Goal: Task Accomplishment & Management: Manage account settings

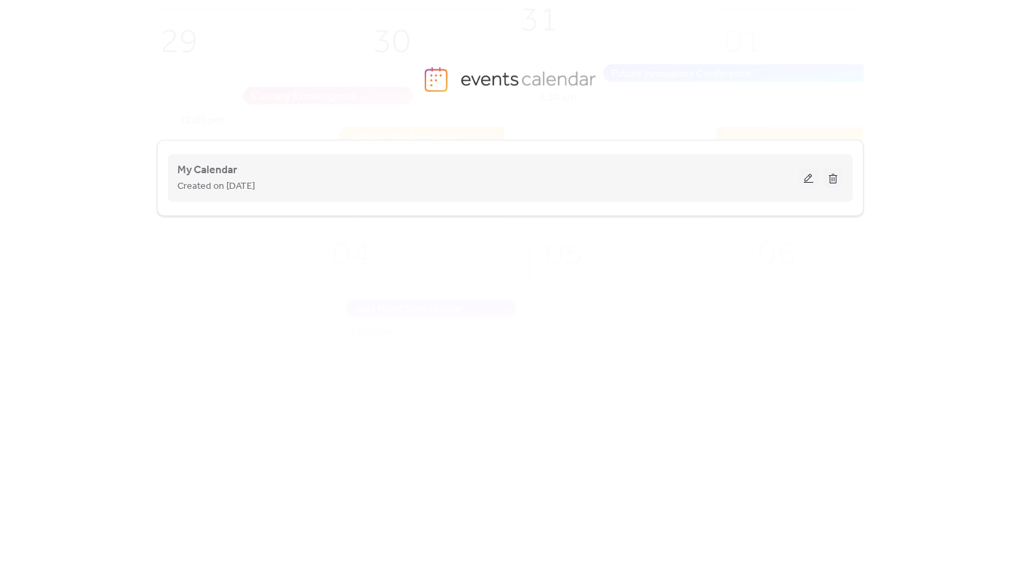
click at [808, 177] on button at bounding box center [808, 178] width 19 height 20
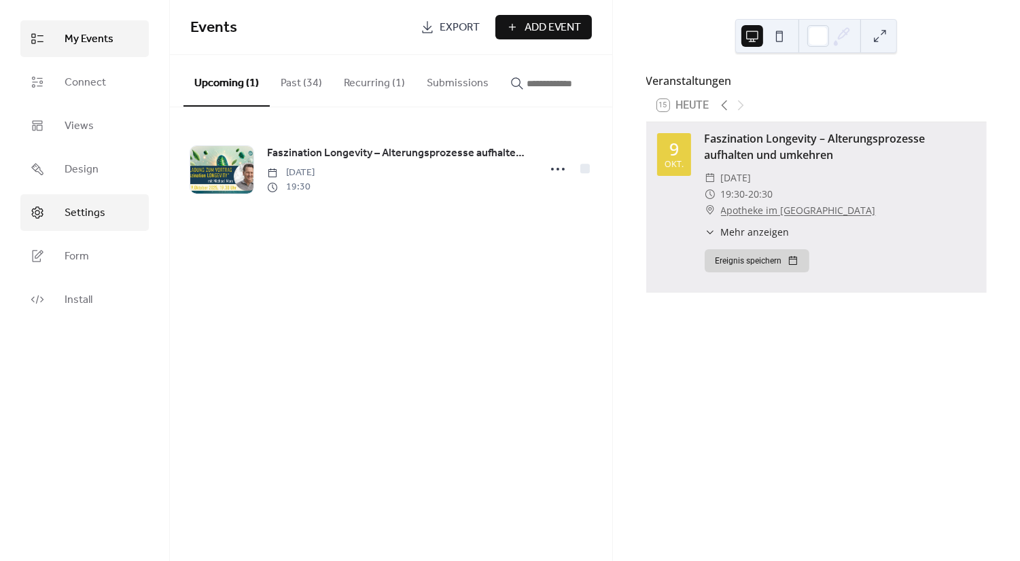
click at [82, 214] on span "Settings" at bounding box center [85, 213] width 41 height 16
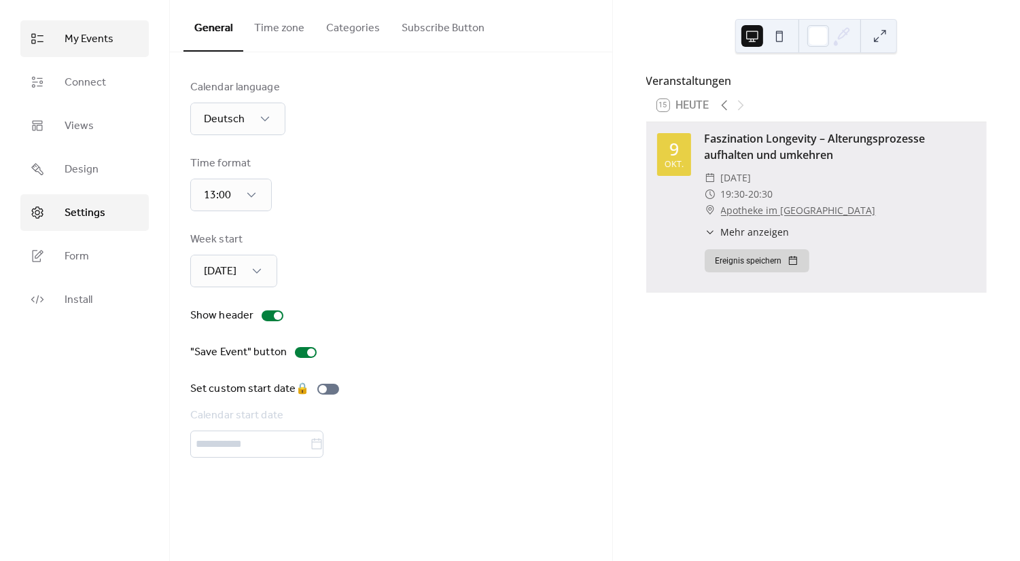
click at [88, 41] on span "My Events" at bounding box center [89, 39] width 49 height 16
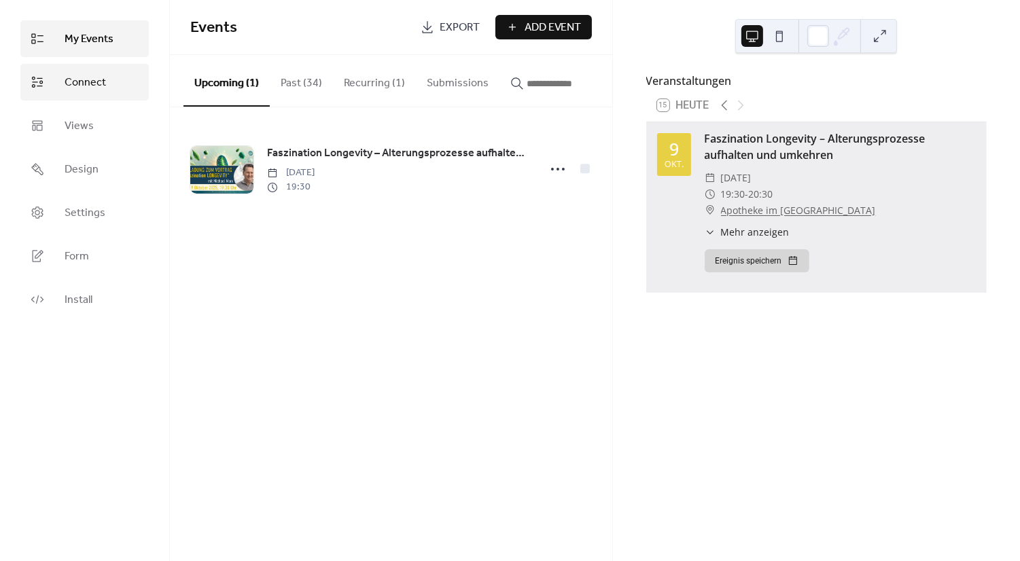
click at [87, 81] on span "Connect" at bounding box center [85, 83] width 41 height 16
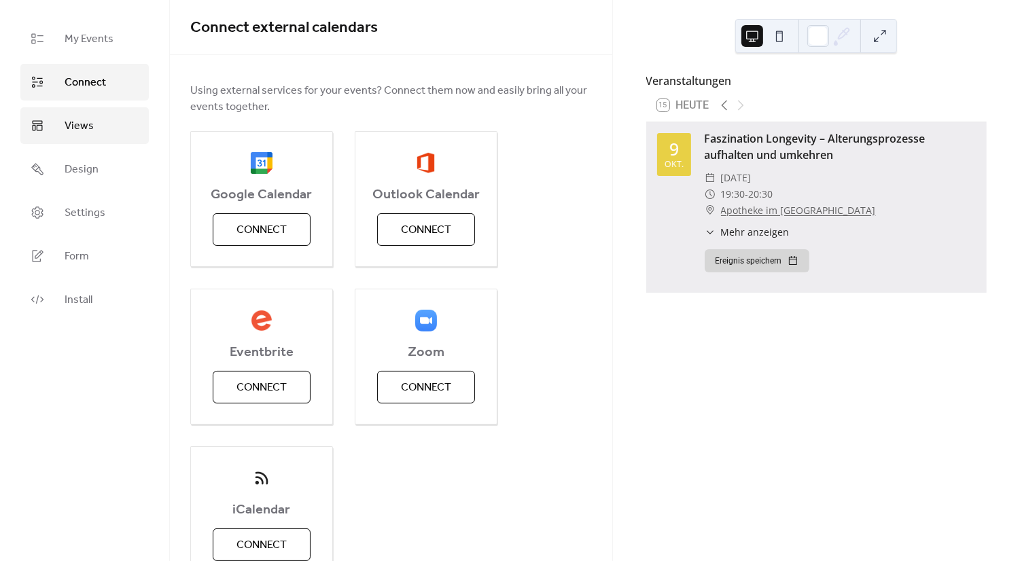
click at [87, 121] on span "Views" at bounding box center [79, 126] width 29 height 16
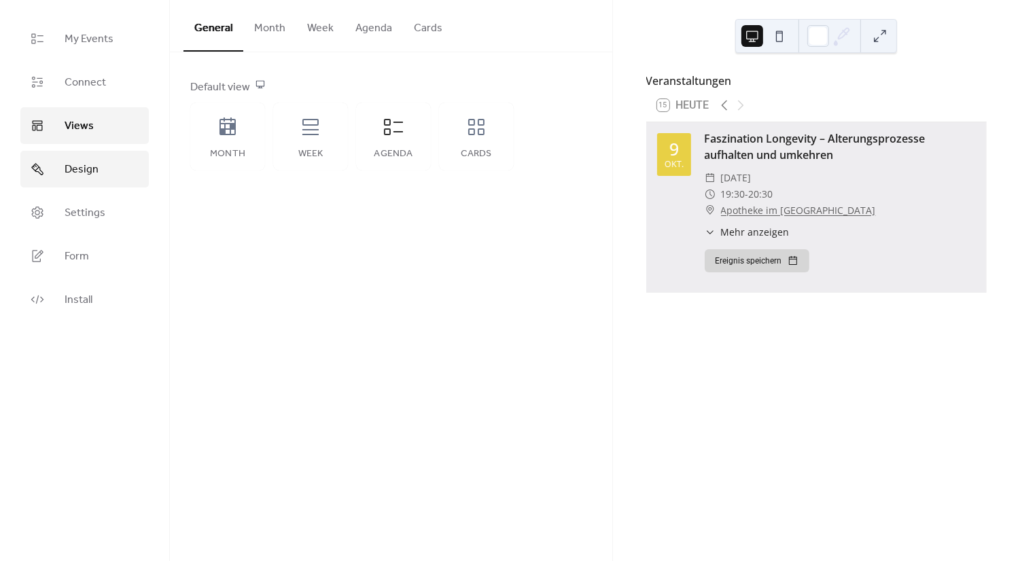
click at [77, 163] on span "Design" at bounding box center [82, 170] width 34 height 16
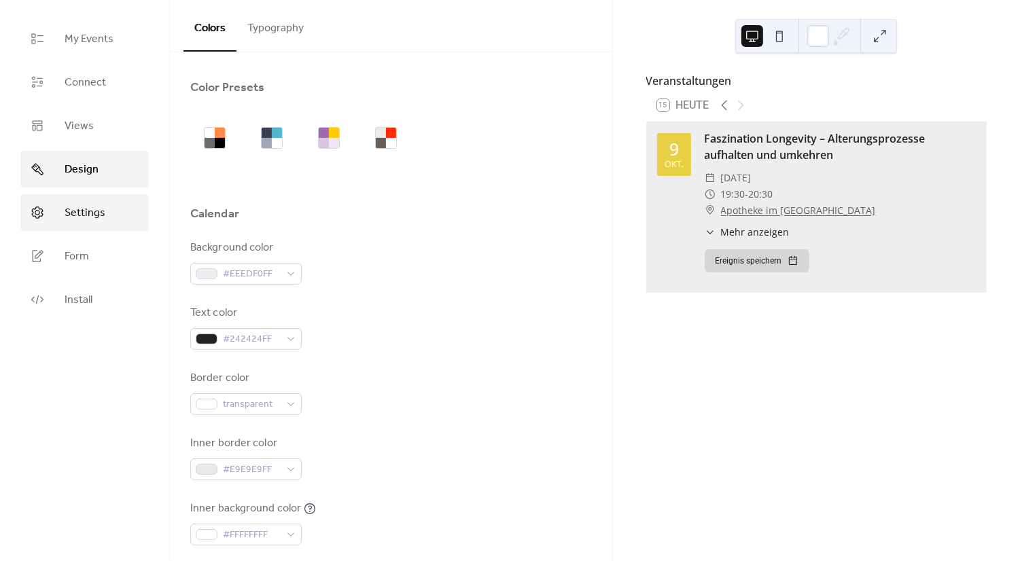
click at [77, 217] on span "Settings" at bounding box center [85, 213] width 41 height 16
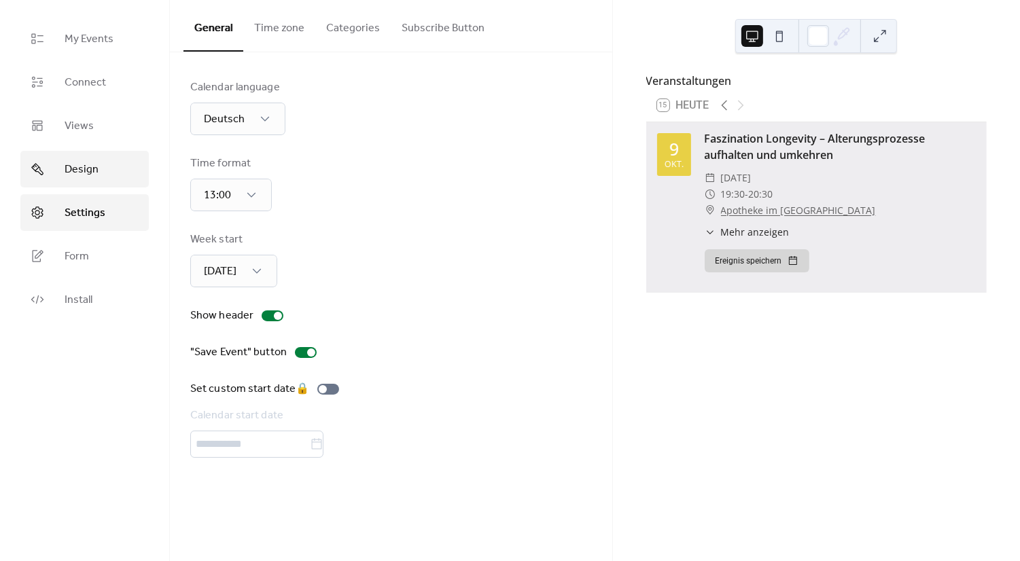
click at [86, 175] on span "Design" at bounding box center [82, 170] width 34 height 16
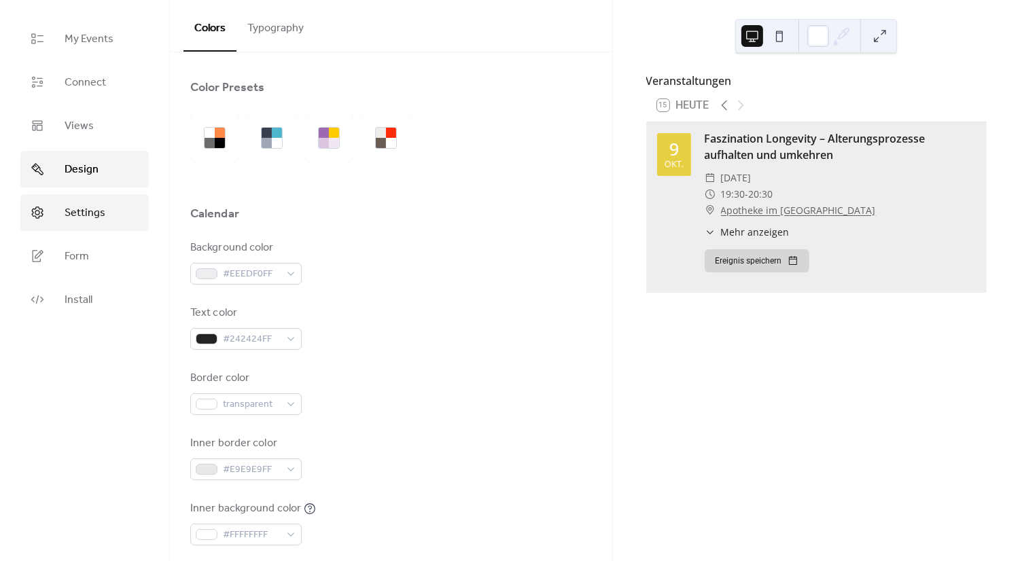
click at [84, 219] on span "Settings" at bounding box center [85, 213] width 41 height 16
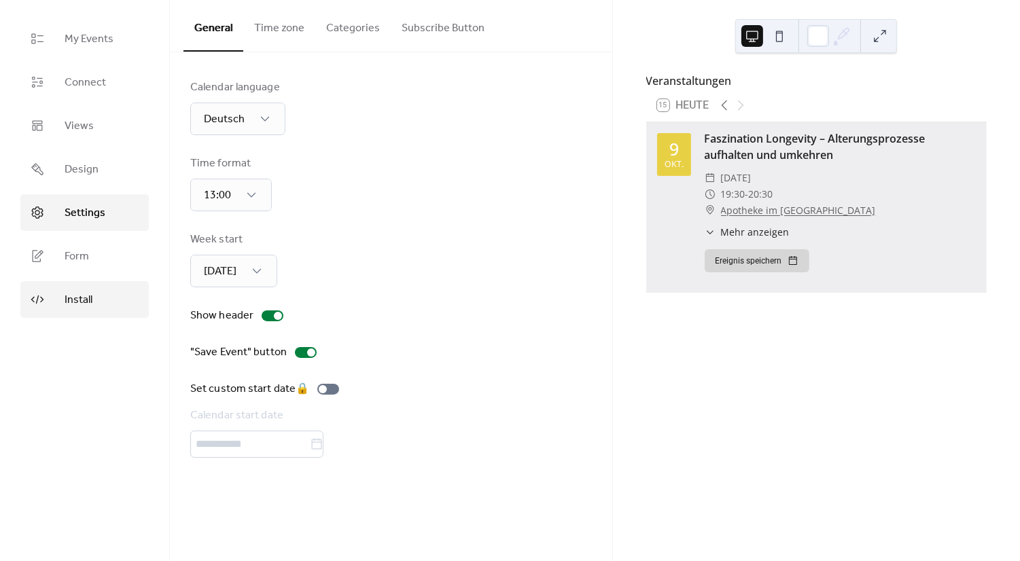
click at [78, 298] on span "Install" at bounding box center [79, 300] width 28 height 16
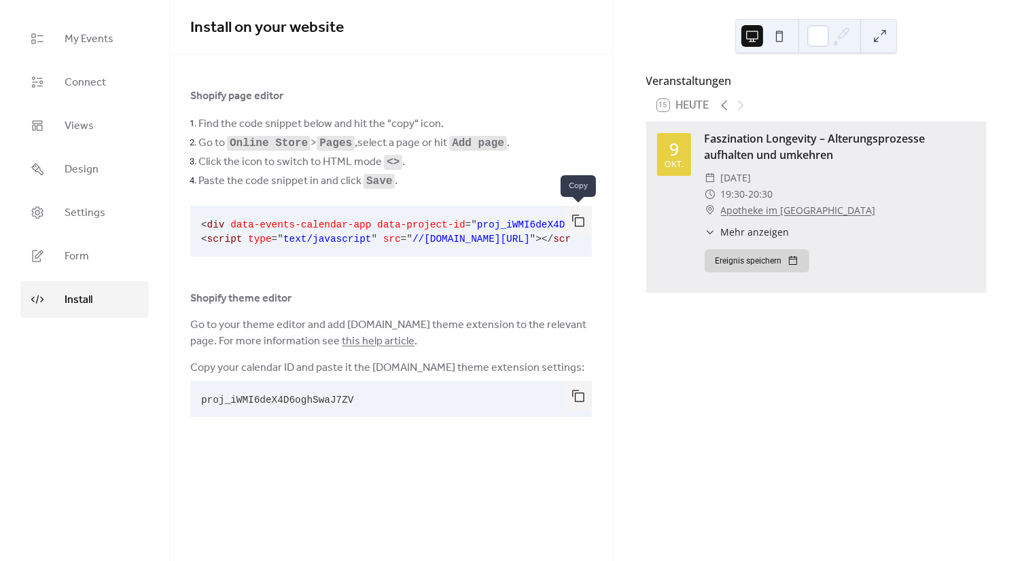
click at [578, 220] on button "button" at bounding box center [578, 221] width 27 height 30
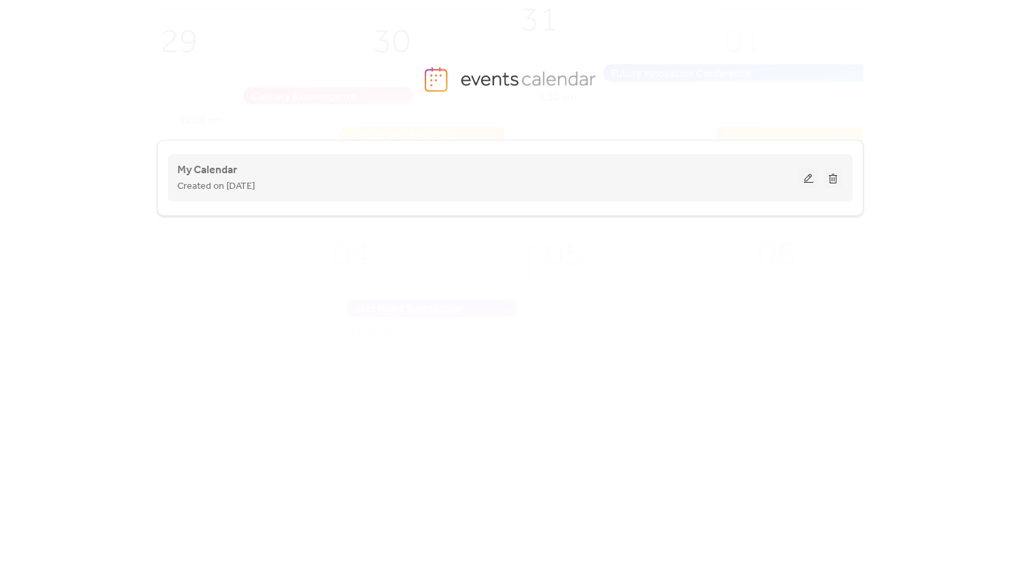
click at [808, 179] on button at bounding box center [808, 178] width 19 height 20
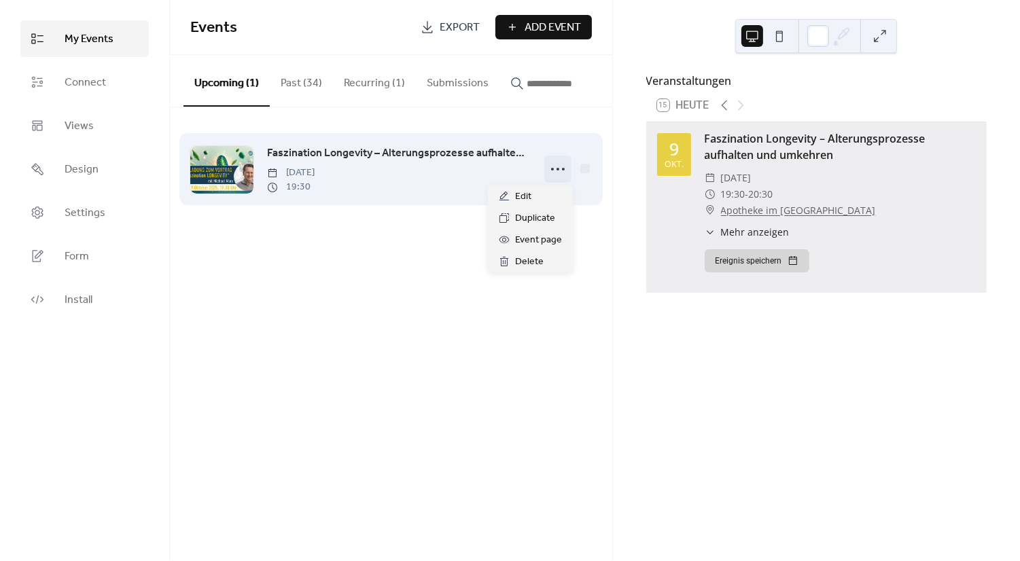
click at [556, 168] on icon at bounding box center [558, 169] width 22 height 22
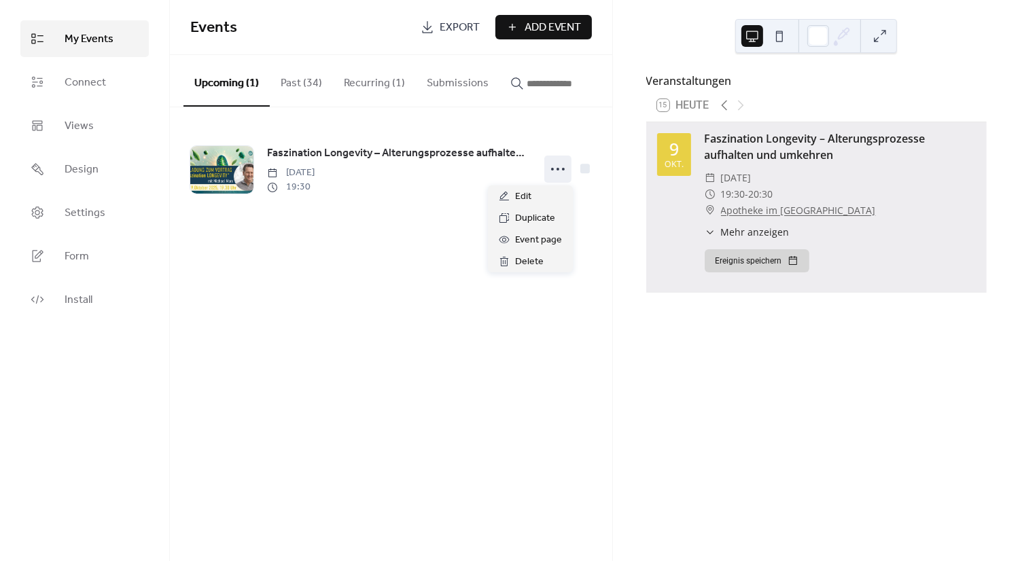
click at [732, 270] on button "Ereignis speichern" at bounding box center [757, 260] width 105 height 23
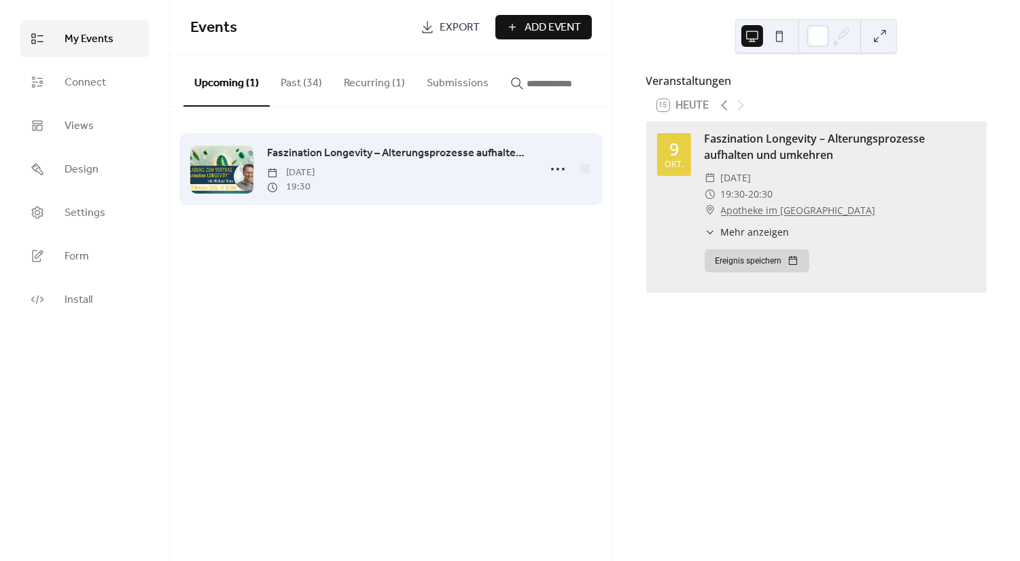
click at [575, 206] on div "Faszination Longevity – Alterungsprozesse aufhalten und umkehren [DATE] 19:30" at bounding box center [391, 169] width 402 height 83
click at [563, 174] on icon at bounding box center [558, 169] width 22 height 22
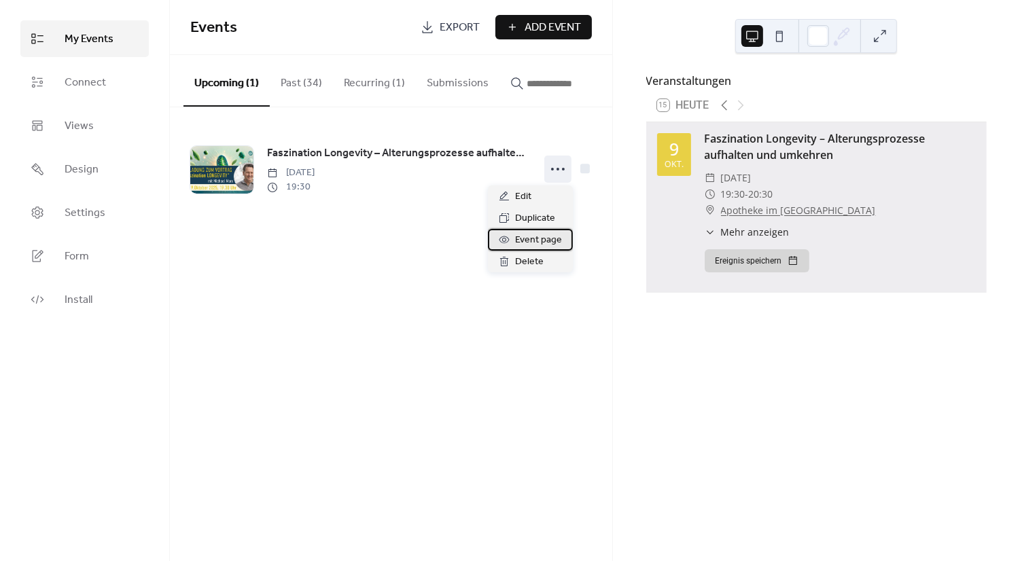
click at [537, 238] on span "Event page" at bounding box center [538, 240] width 47 height 16
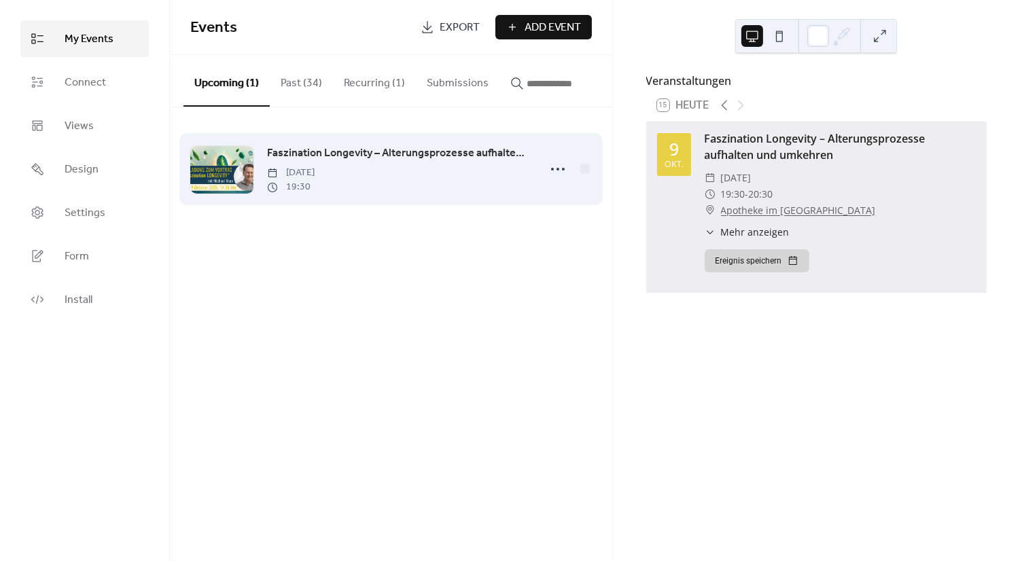
click at [293, 162] on link "Faszination Longevity – Alterungsprozesse aufhalten und umkehren" at bounding box center [398, 154] width 263 height 18
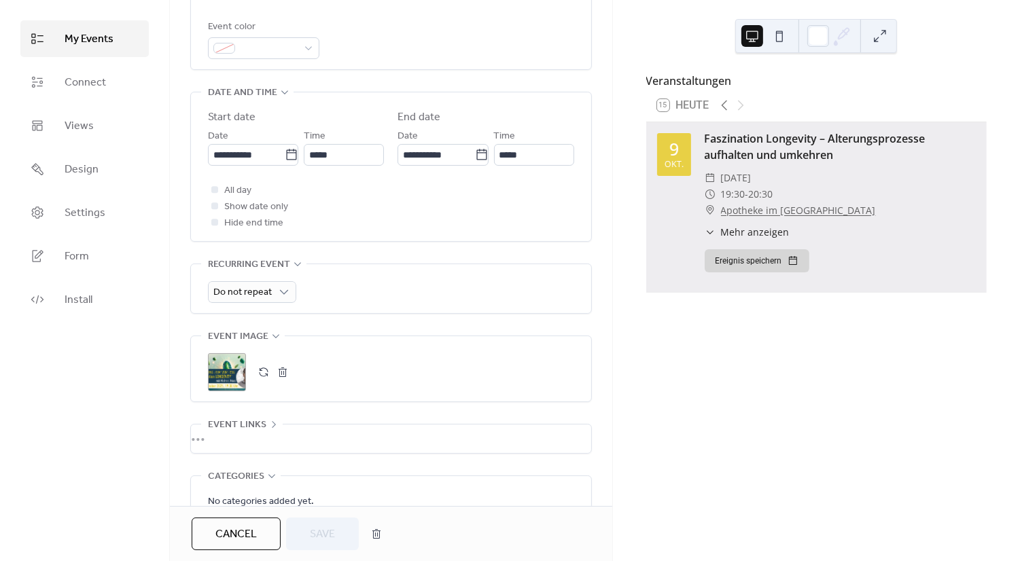
scroll to position [391, 0]
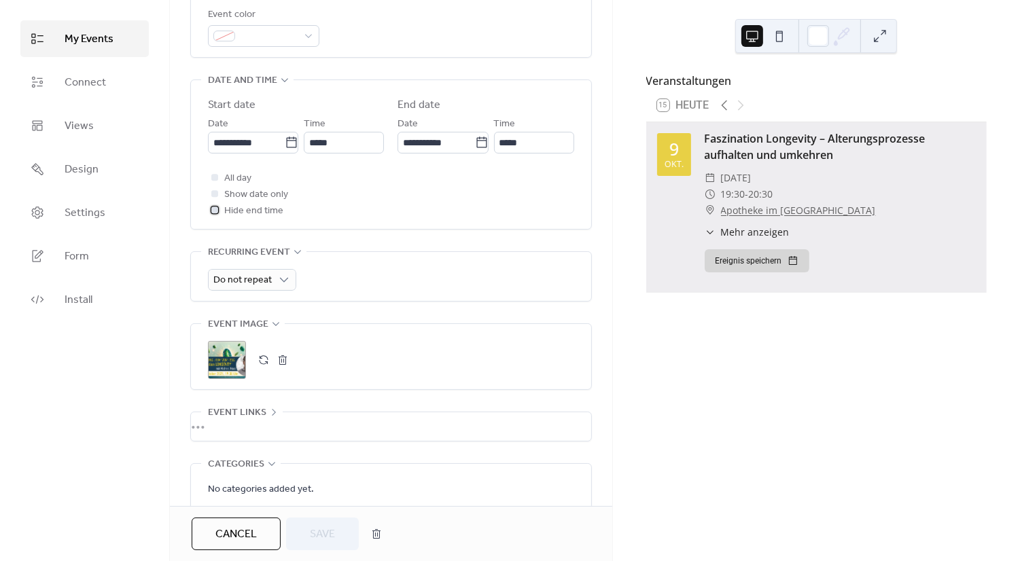
click at [212, 213] on div at bounding box center [214, 210] width 7 height 7
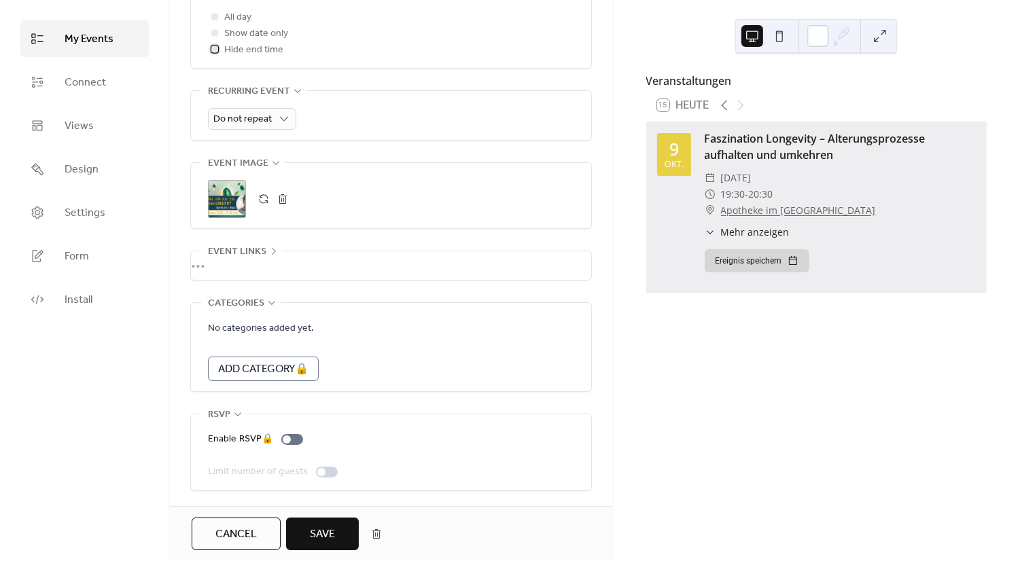
scroll to position [557, 0]
click at [756, 239] on span "Mehr anzeigen" at bounding box center [755, 232] width 69 height 14
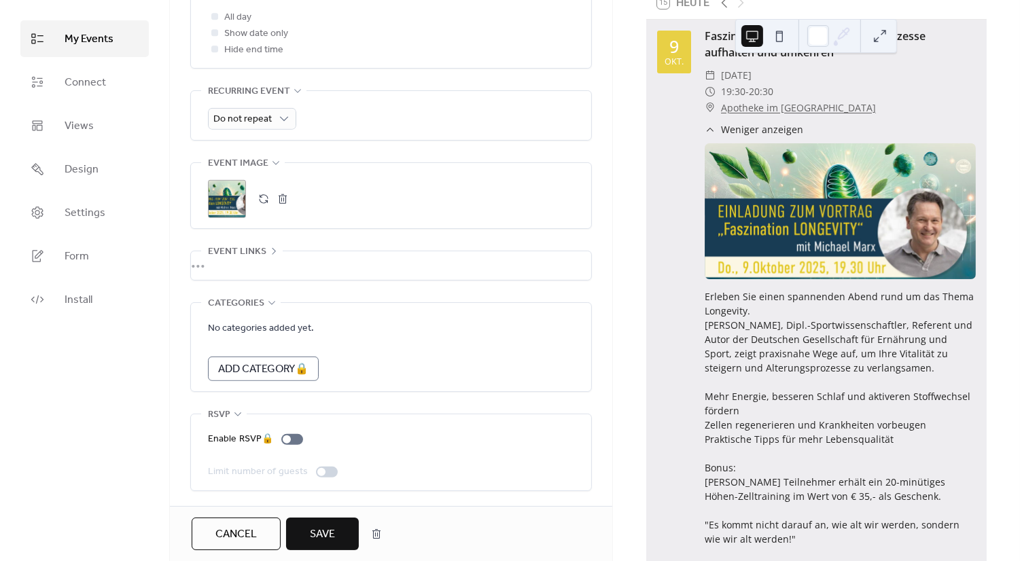
scroll to position [110, 0]
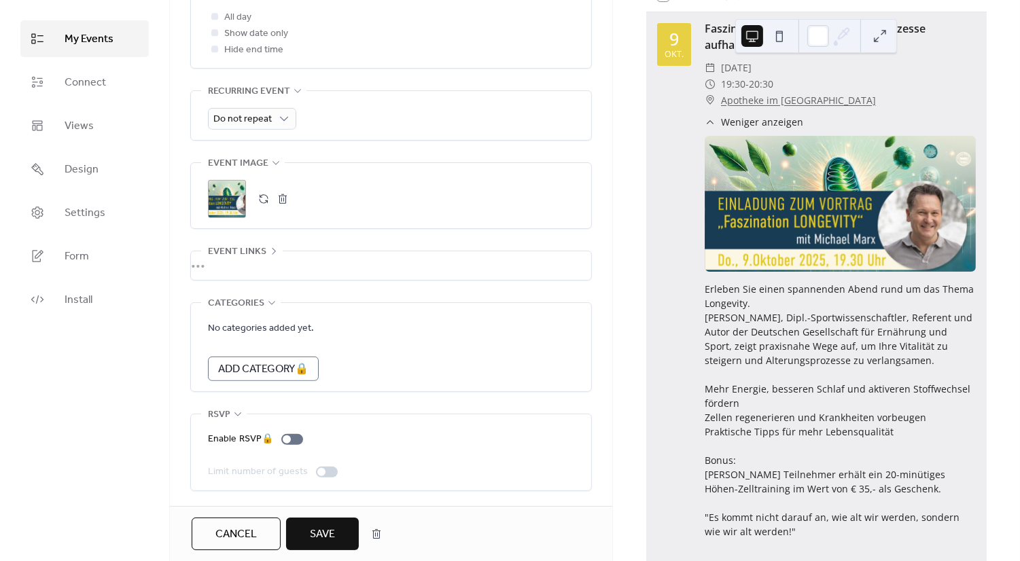
click at [337, 530] on button "Save" at bounding box center [322, 534] width 73 height 33
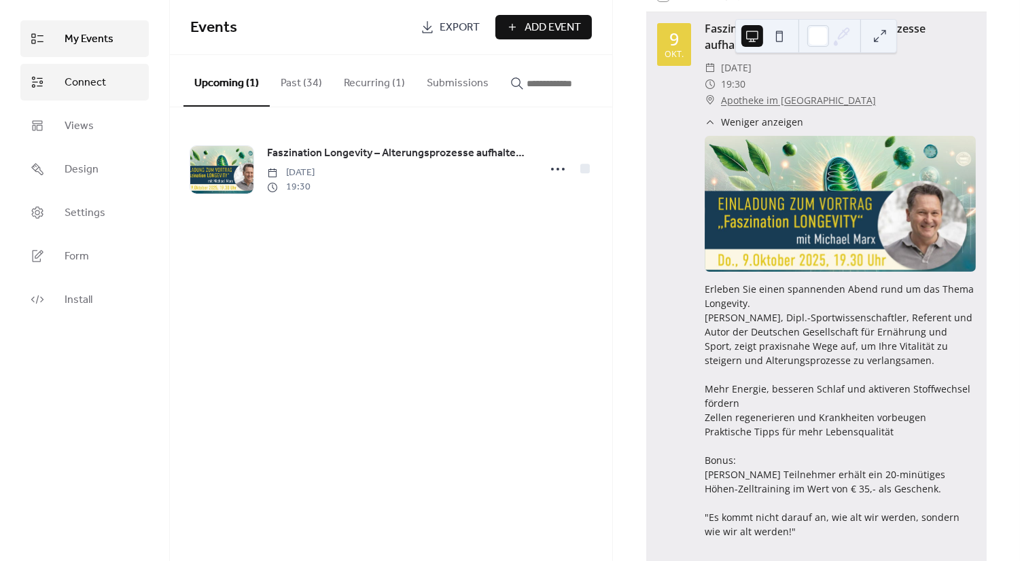
click at [91, 83] on span "Connect" at bounding box center [85, 83] width 41 height 16
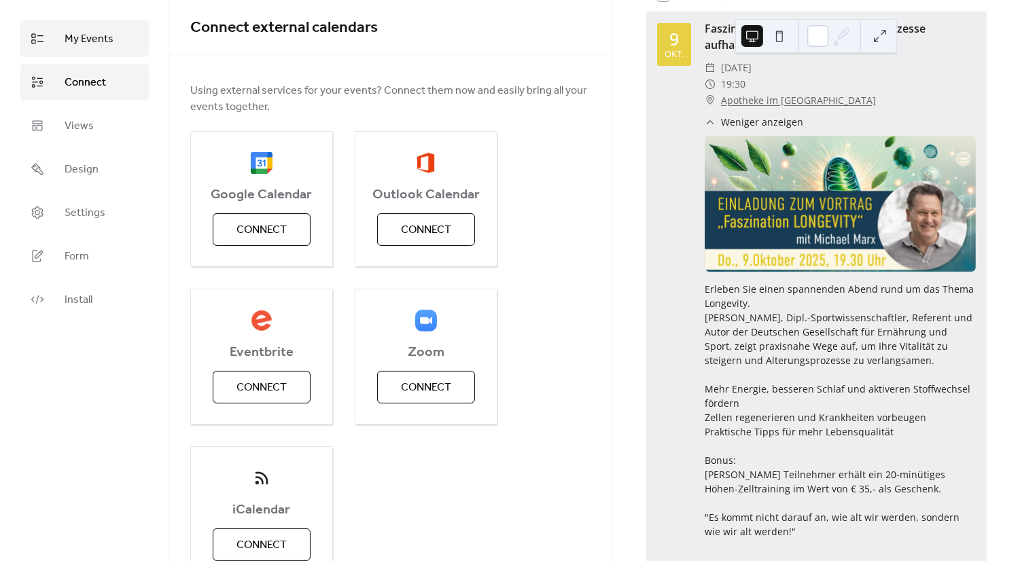
click at [90, 43] on span "My Events" at bounding box center [89, 39] width 49 height 16
